Goal: Information Seeking & Learning: Learn about a topic

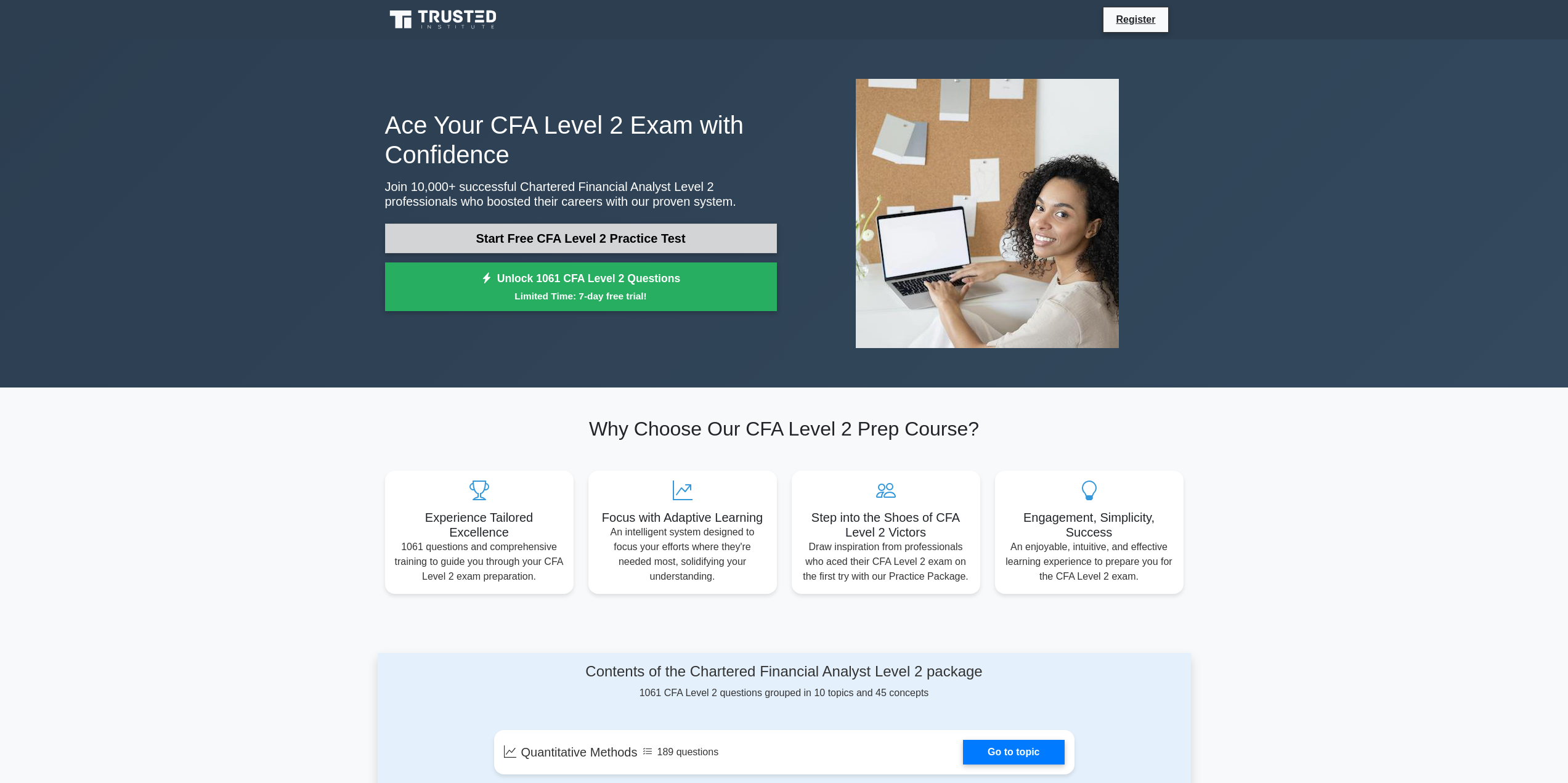
click at [688, 243] on link "Start Free CFA Level 2 Practice Test" at bounding box center [581, 238] width 392 height 30
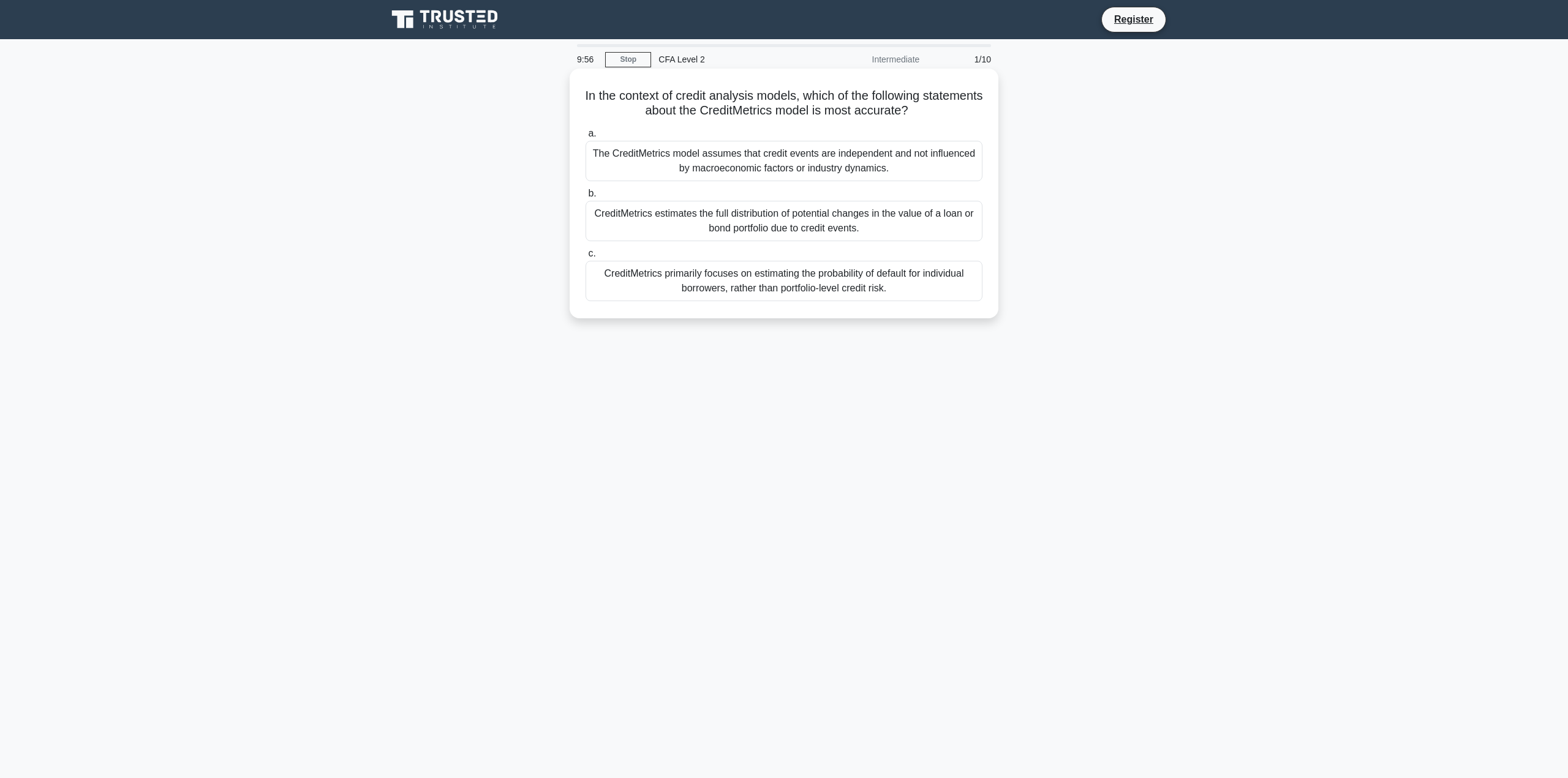
click at [742, 164] on div "The CreditMetrics model assumes that credit events are independent and not infl…" at bounding box center [784, 161] width 397 height 41
click at [586, 138] on input "a. The CreditMetrics model assumes that credit events are independent and not i…" at bounding box center [586, 134] width 0 height 8
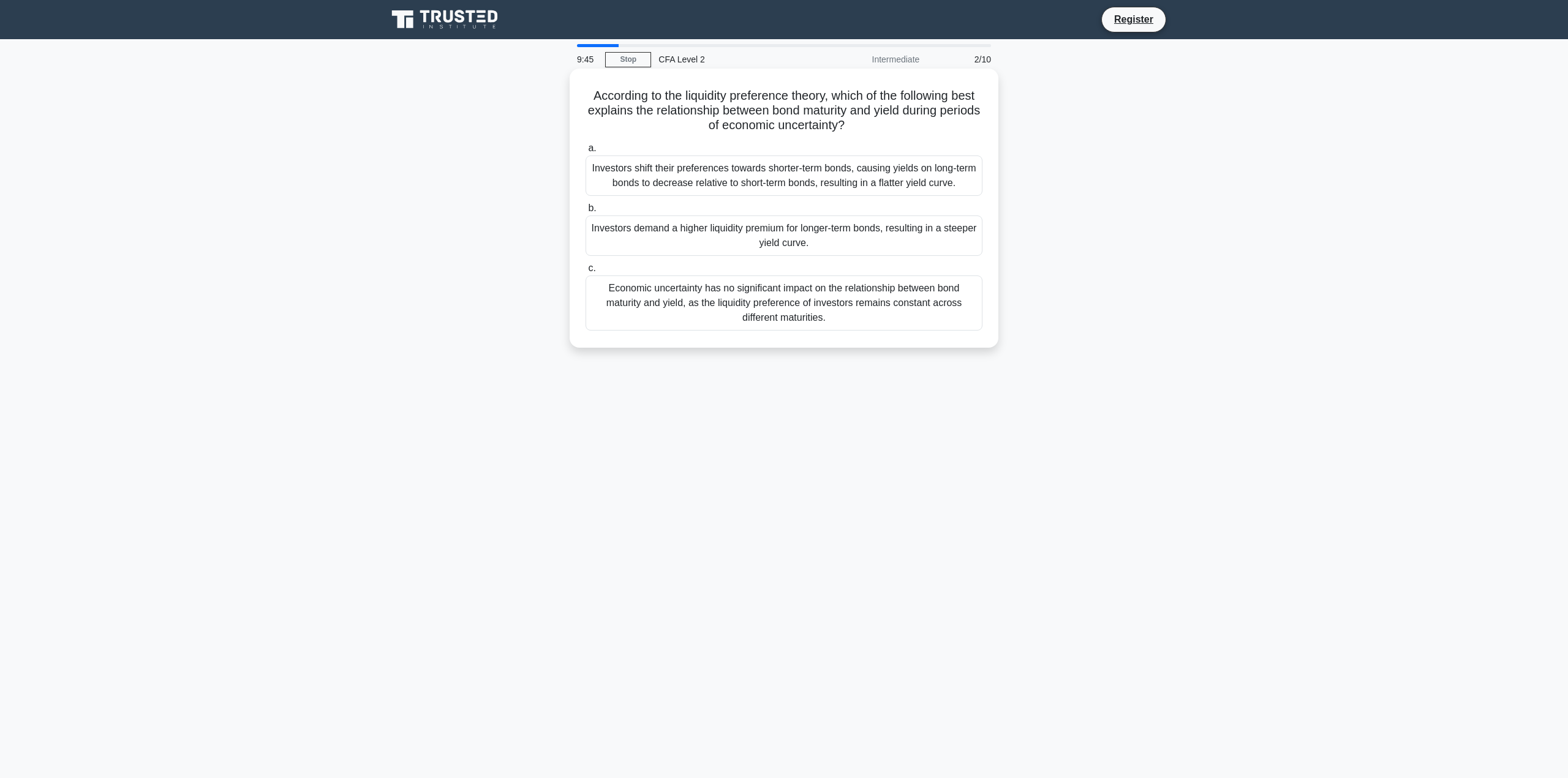
click at [900, 218] on div "Investors demand a higher liquidity premium for longer-term bonds, resulting in…" at bounding box center [784, 236] width 397 height 41
click at [586, 212] on input "b. Investors demand a higher liquidity premium for longer-term bonds, resulting…" at bounding box center [586, 208] width 0 height 8
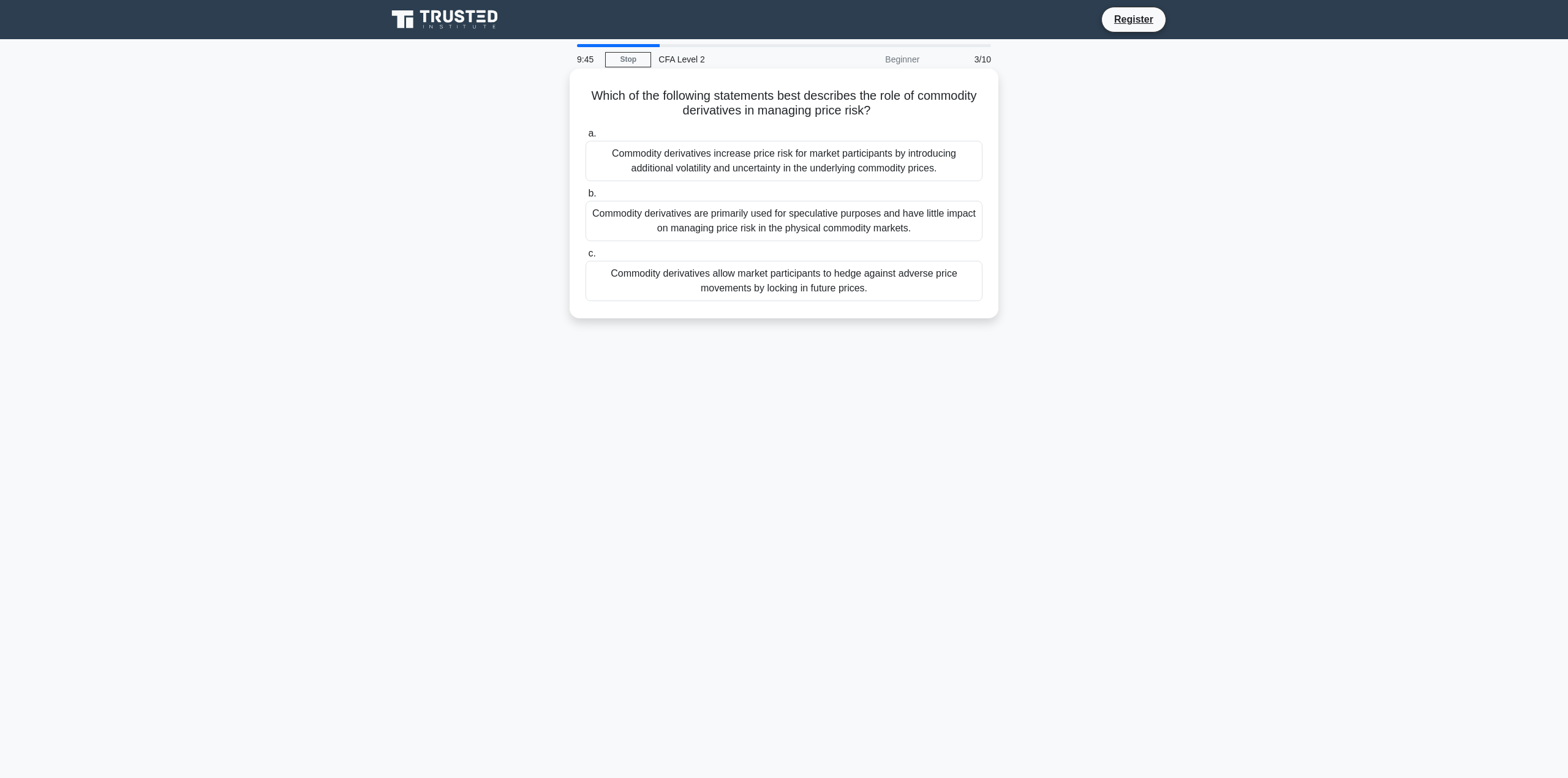
click at [895, 220] on div "Commodity derivatives are primarily used for speculative purposes and have litt…" at bounding box center [784, 221] width 397 height 41
click at [586, 198] on input "b. Commodity derivatives are primarily used for speculative purposes and have l…" at bounding box center [586, 193] width 0 height 8
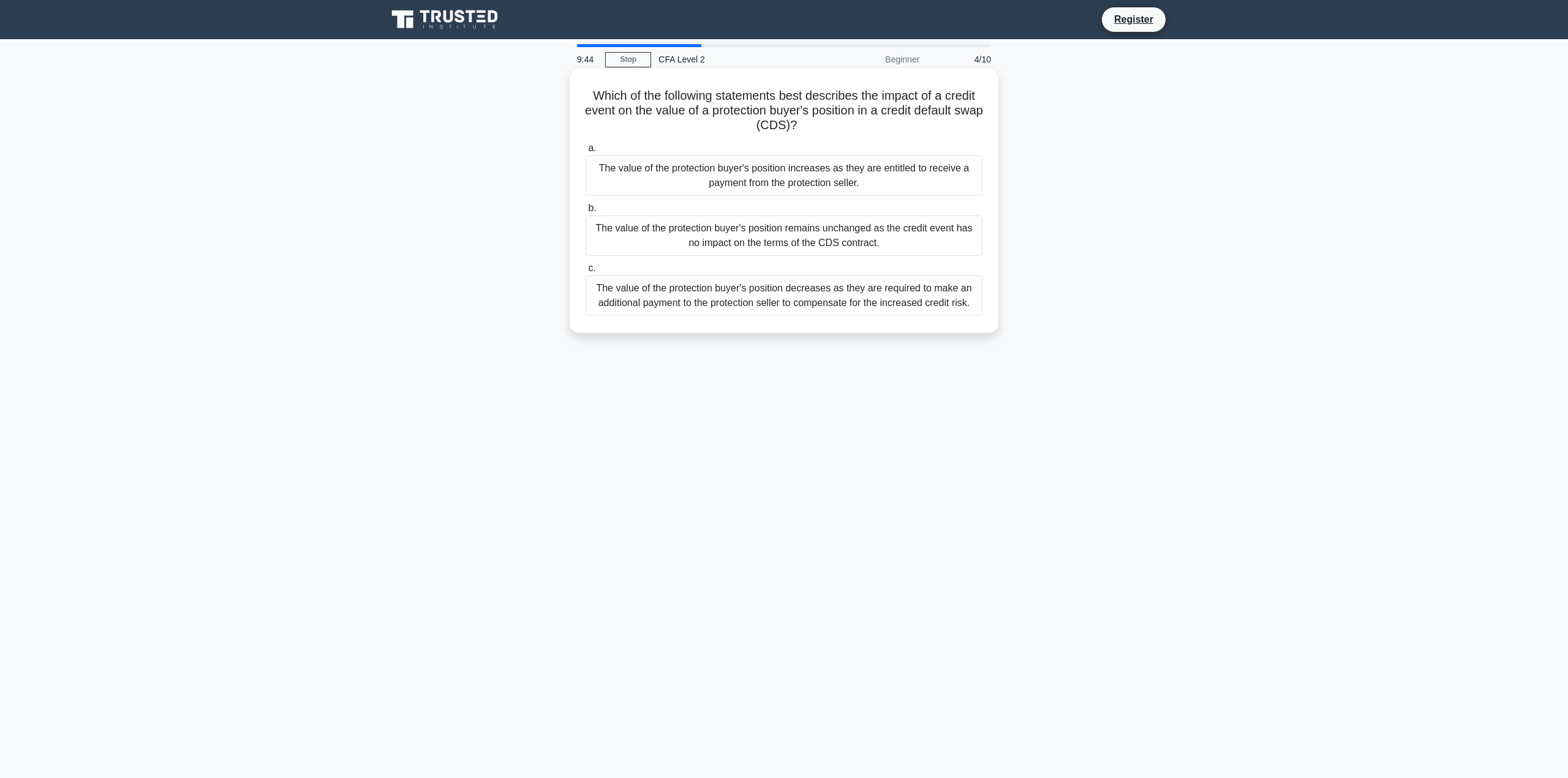
click at [841, 156] on div "The value of the protection buyer's position increases as they are entitled to …" at bounding box center [784, 176] width 397 height 41
click at [586, 153] on input "a. The value of the protection buyer's position increases as they are entitled …" at bounding box center [586, 148] width 0 height 8
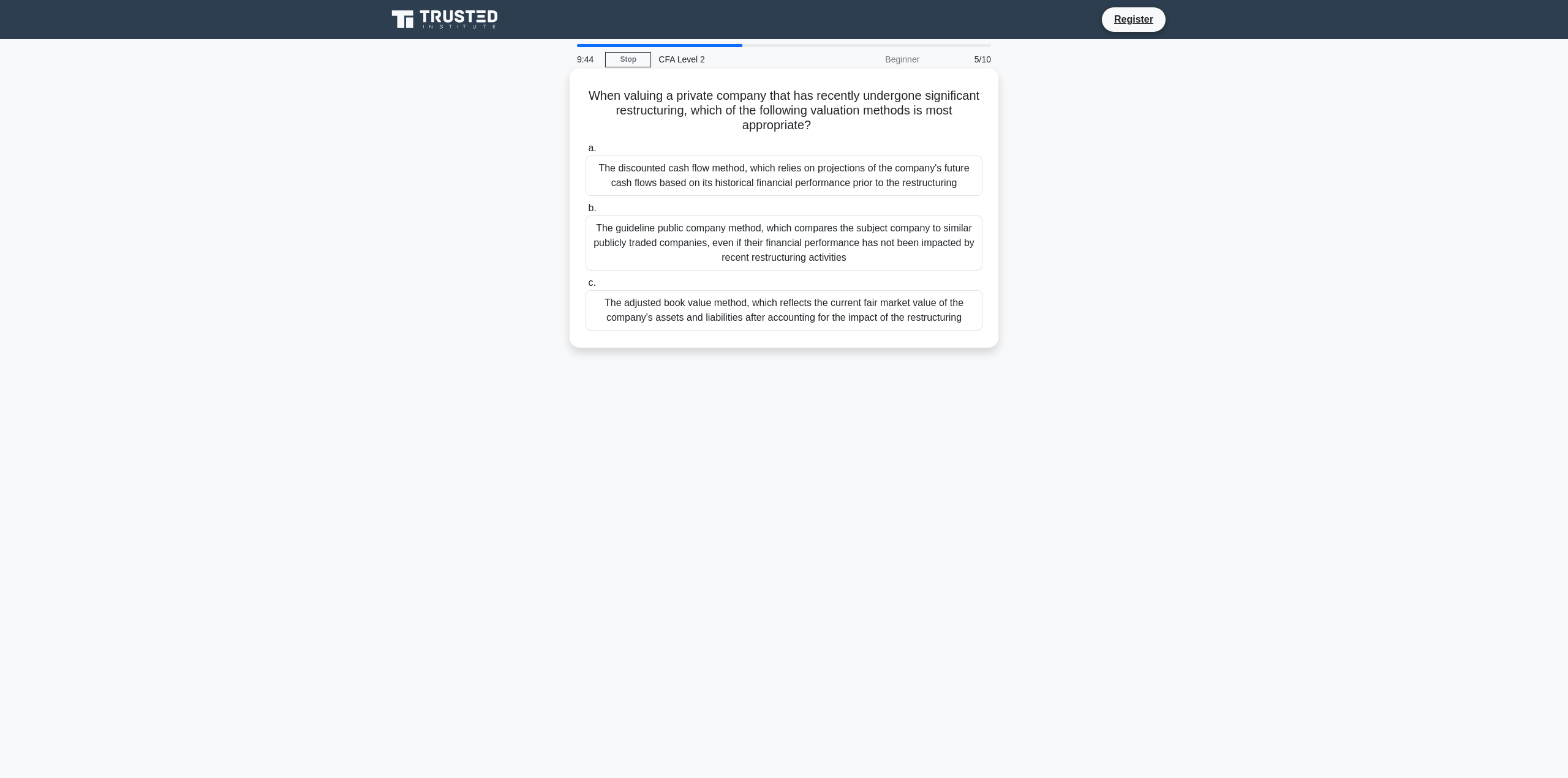
click at [836, 196] on div "The discounted cash flow method, which relies on projections of the company's f…" at bounding box center [784, 176] width 397 height 41
click at [586, 153] on input "a. The discounted cash flow method, which relies on projections of the company'…" at bounding box center [586, 148] width 0 height 8
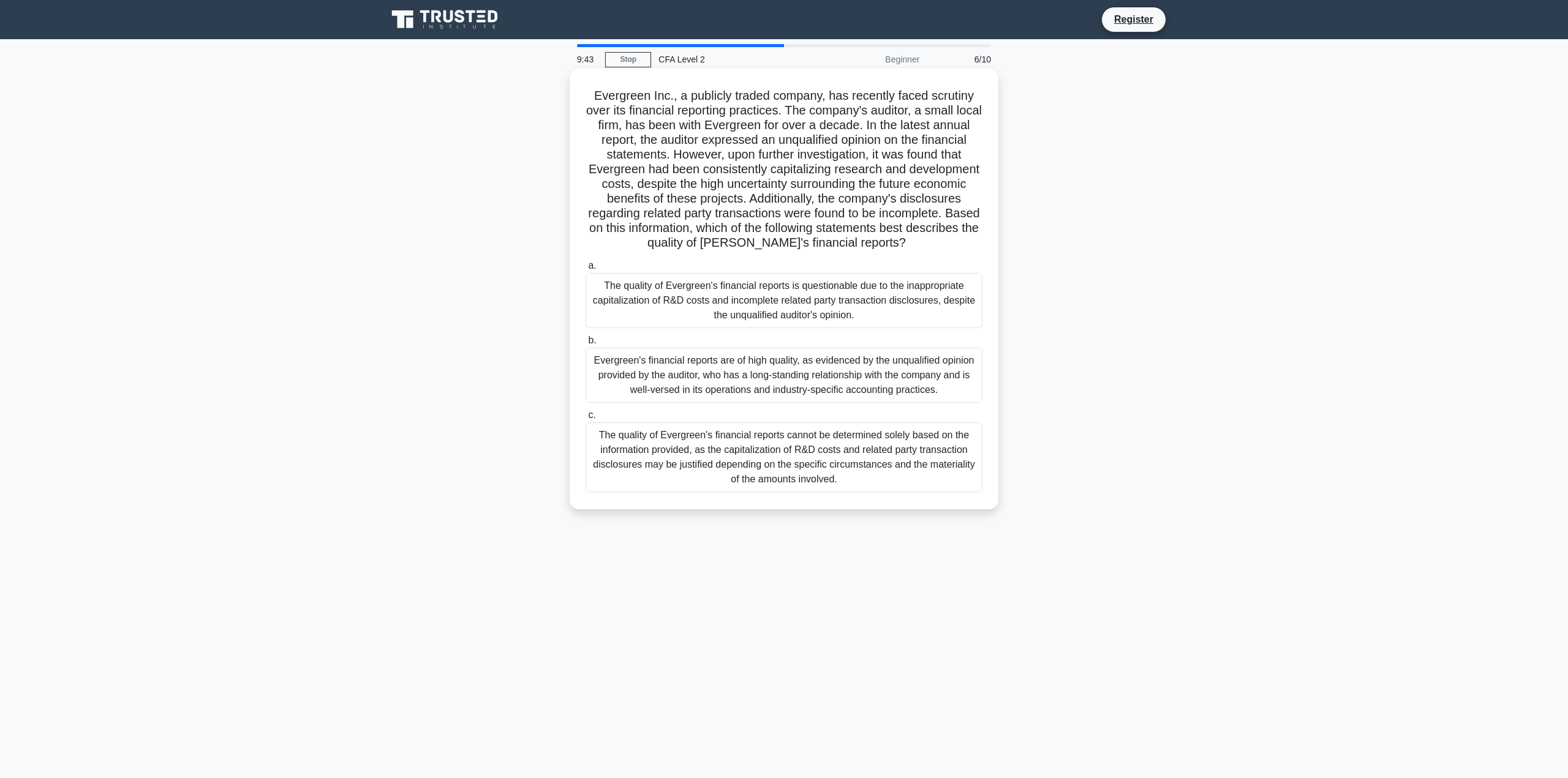
click at [823, 327] on div "The quality of Evergreen's financial reports is questionable due to the inappro…" at bounding box center [784, 301] width 397 height 55
click at [586, 270] on input "a. The quality of Evergreen's financial reports is questionable due to the inap…" at bounding box center [586, 266] width 0 height 8
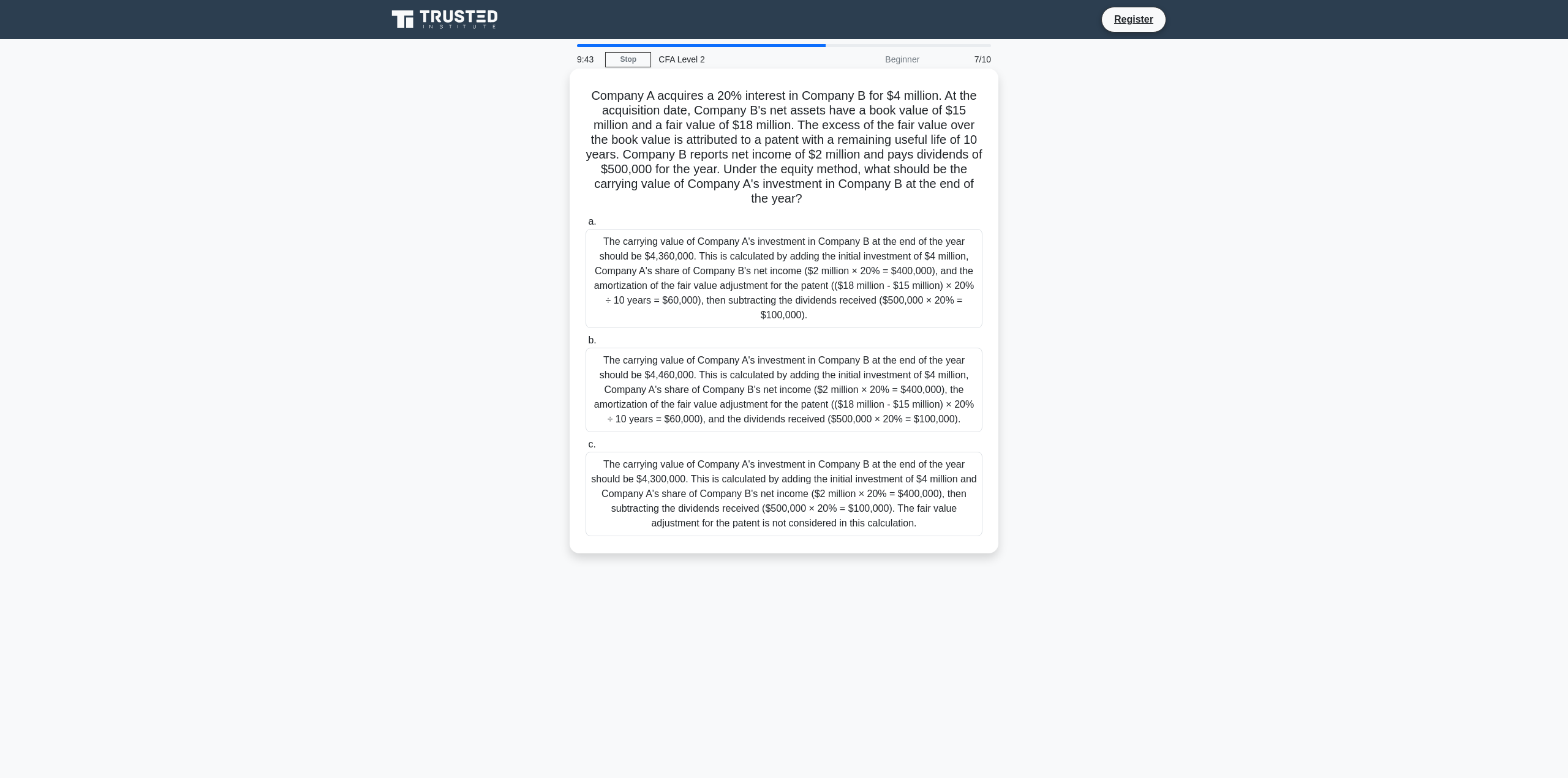
click at [825, 409] on div "The carrying value of Company A's investment in Company B at the end of the yea…" at bounding box center [784, 390] width 397 height 84
click at [586, 345] on input "b. The carrying value of Company A's investment in Company B at the end of the …" at bounding box center [586, 340] width 0 height 8
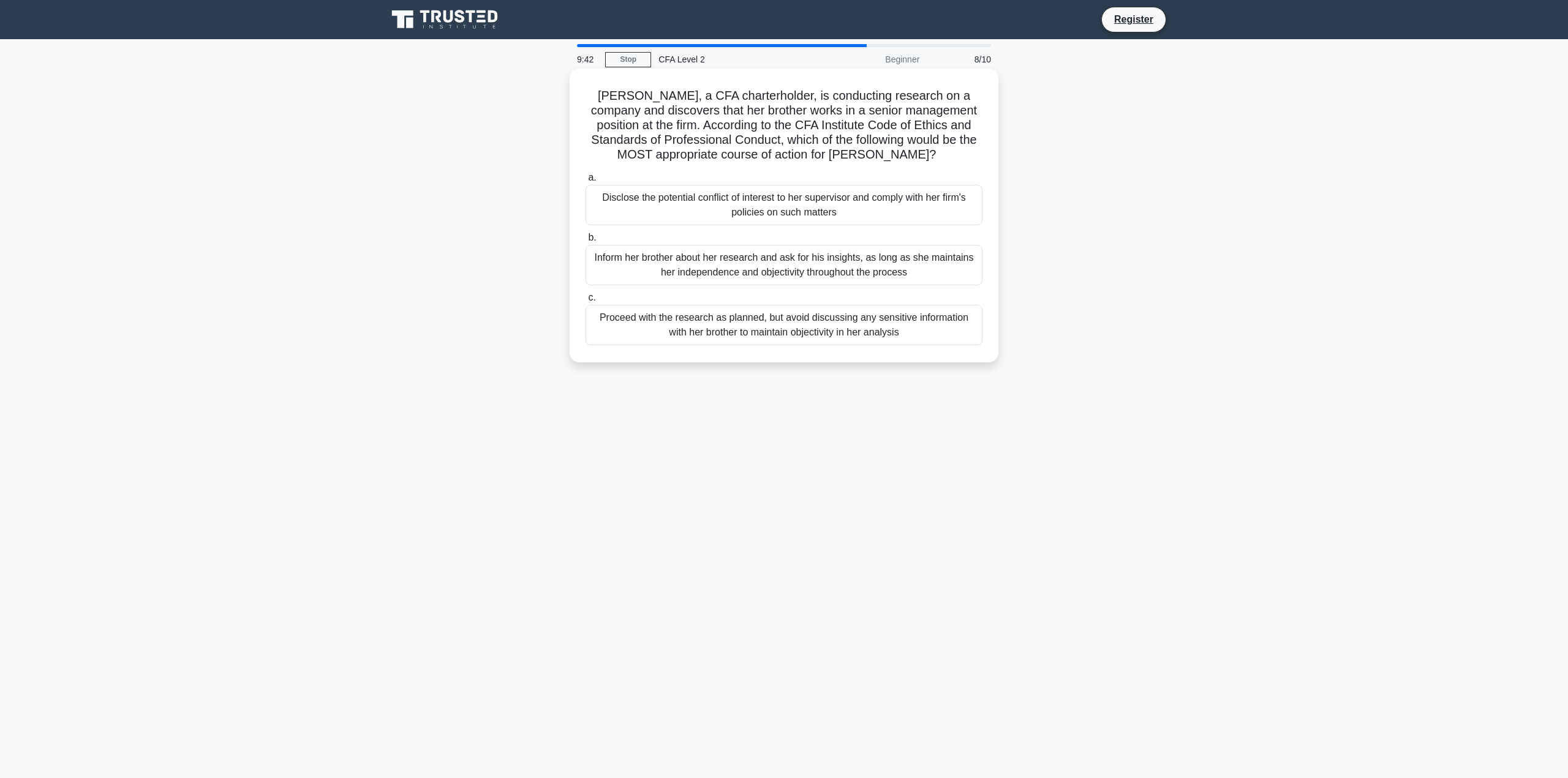
click at [807, 337] on div "Proceed with the research as planned, but avoid discussing any sensitive inform…" at bounding box center [784, 325] width 397 height 41
click at [586, 302] on input "c. Proceed with the research as planned, but avoid discussing any sensitive inf…" at bounding box center [586, 297] width 0 height 8
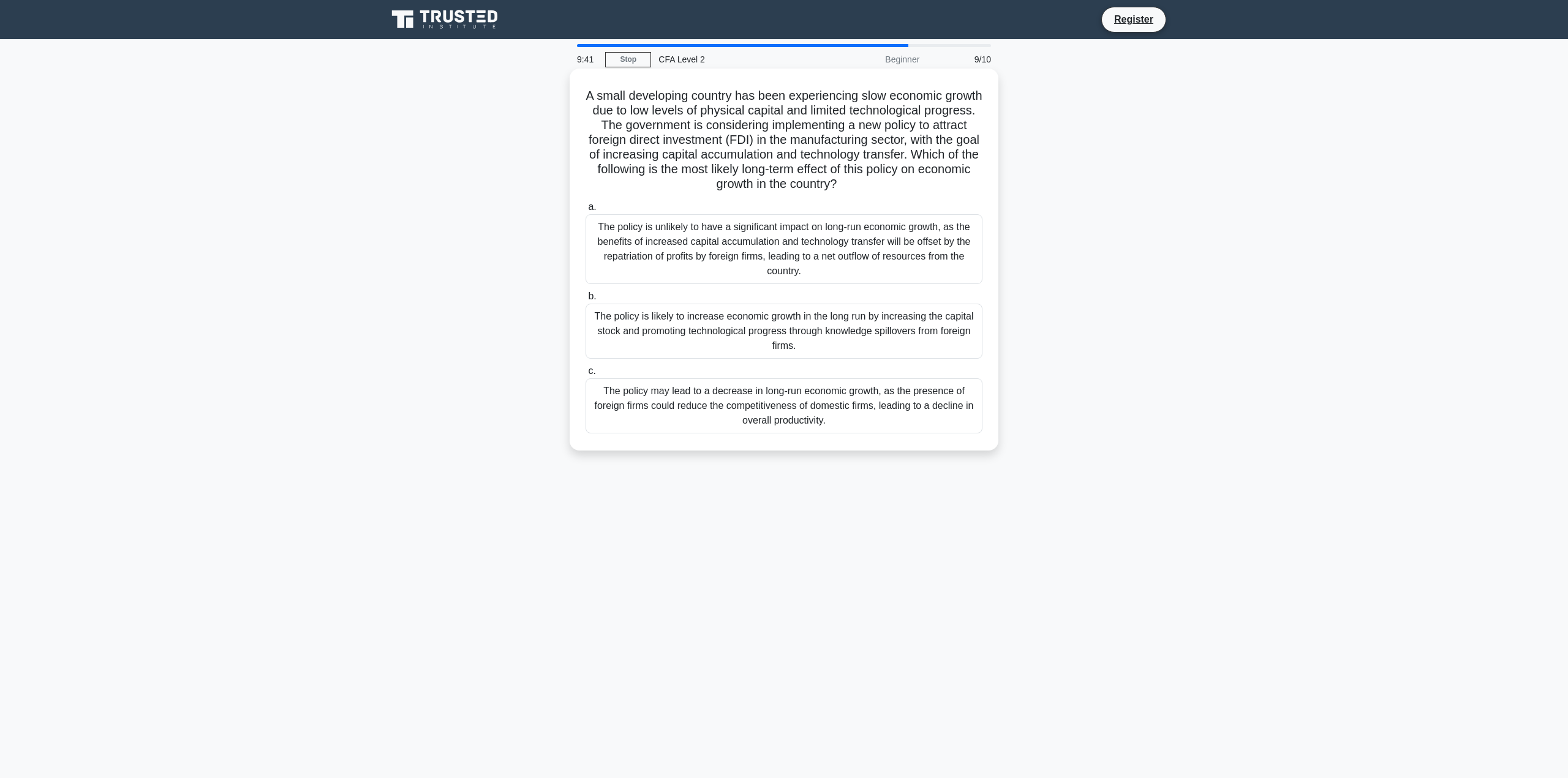
click at [777, 279] on div "The policy is unlikely to have a significant impact on long-run economic growth…" at bounding box center [784, 249] width 397 height 70
click at [586, 211] on input "a. The policy is unlikely to have a significant impact on long-run economic gro…" at bounding box center [586, 207] width 0 height 8
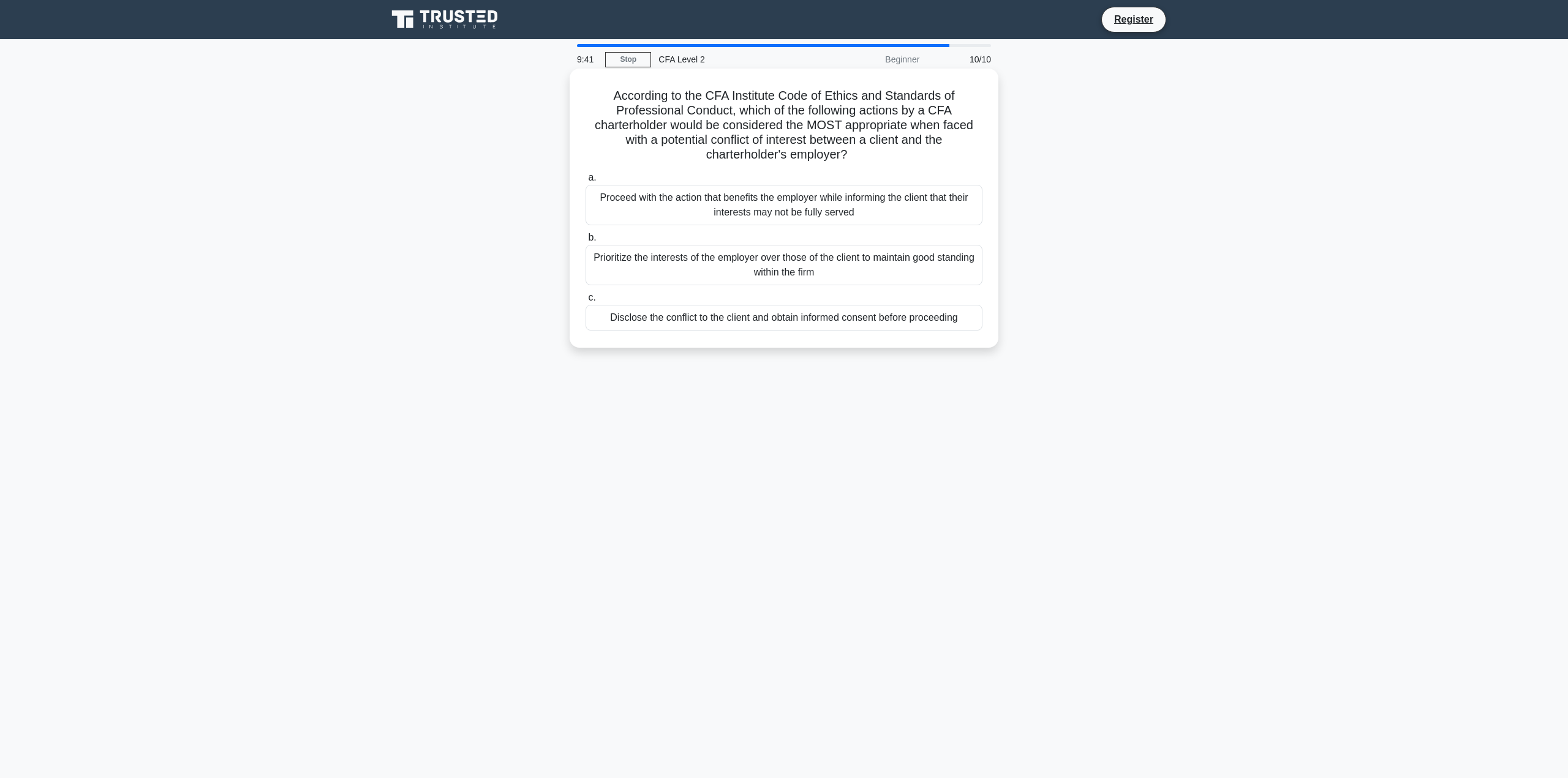
click at [778, 285] on div "Prioritize the interests of the employer over those of the client to maintain g…" at bounding box center [784, 265] width 397 height 41
click at [586, 242] on input "b. Prioritize the interests of the employer over those of the client to maintai…" at bounding box center [586, 238] width 0 height 8
